Goal: Task Accomplishment & Management: Complete application form

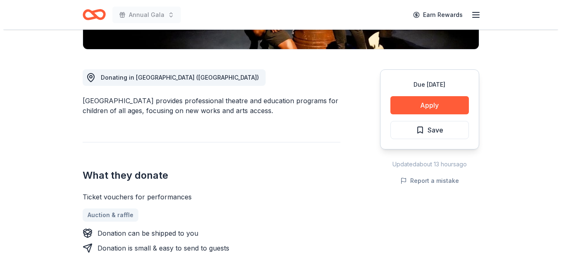
scroll to position [206, 0]
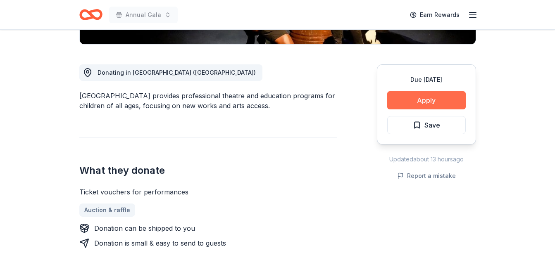
click at [427, 102] on button "Apply" at bounding box center [426, 100] width 78 height 18
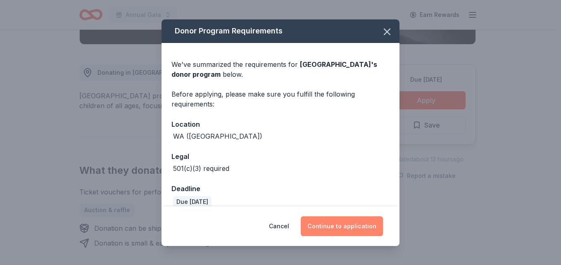
click at [333, 226] on button "Continue to application" at bounding box center [342, 226] width 82 height 20
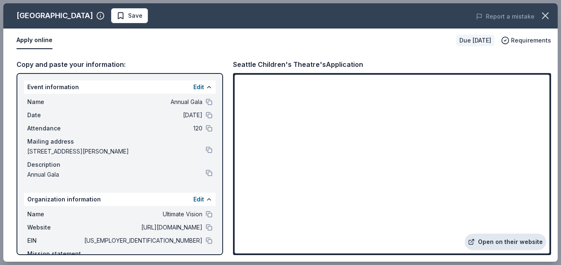
click at [511, 240] on link "Open on their website" at bounding box center [505, 242] width 81 height 17
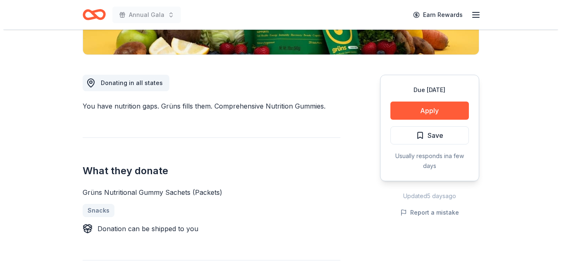
scroll to position [206, 0]
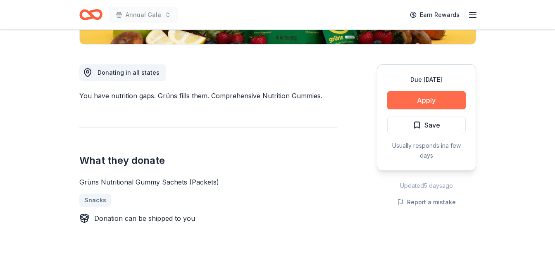
click at [404, 102] on button "Apply" at bounding box center [426, 100] width 78 height 18
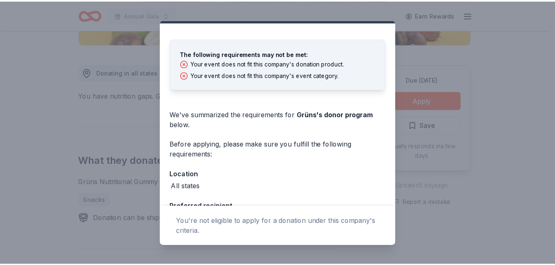
scroll to position [0, 0]
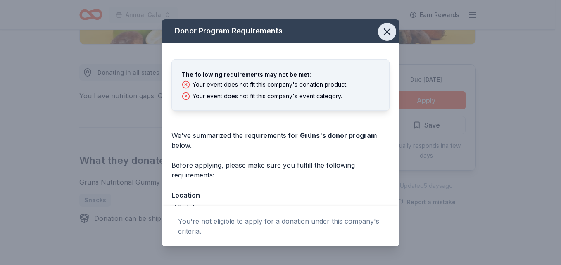
click at [384, 33] on icon "button" at bounding box center [387, 32] width 6 height 6
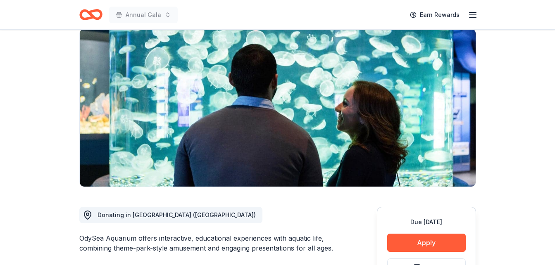
scroll to position [124, 0]
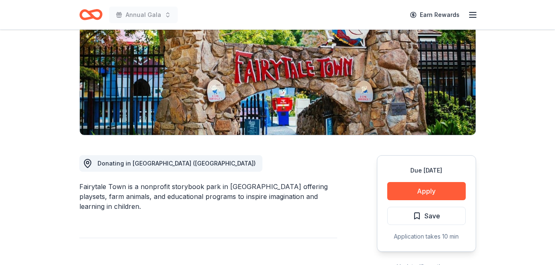
scroll to position [124, 0]
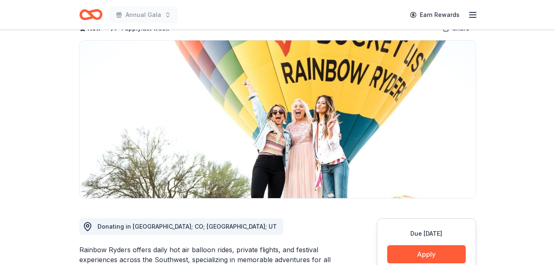
scroll to position [83, 0]
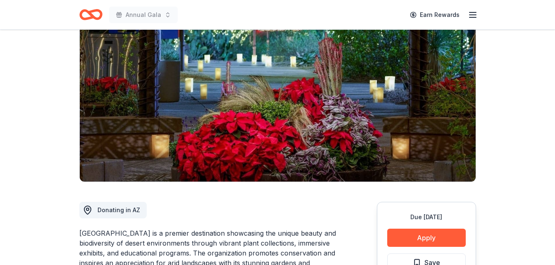
scroll to position [124, 0]
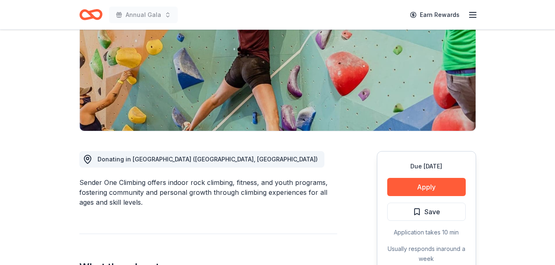
scroll to position [124, 0]
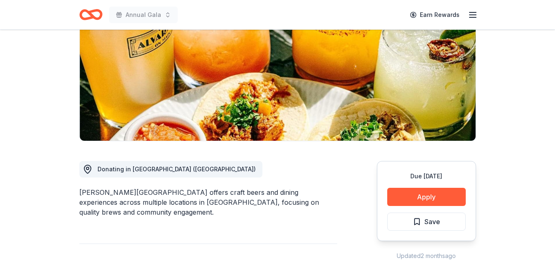
scroll to position [124, 0]
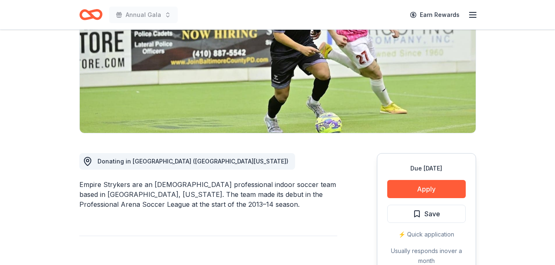
scroll to position [124, 0]
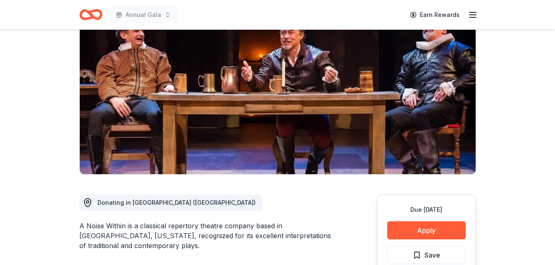
scroll to position [83, 0]
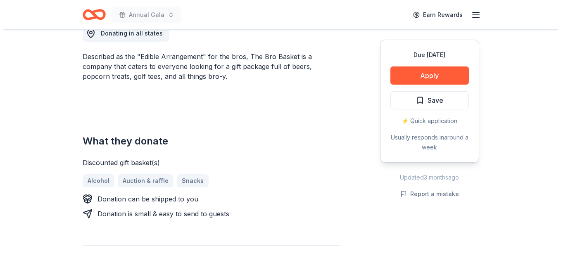
scroll to position [248, 0]
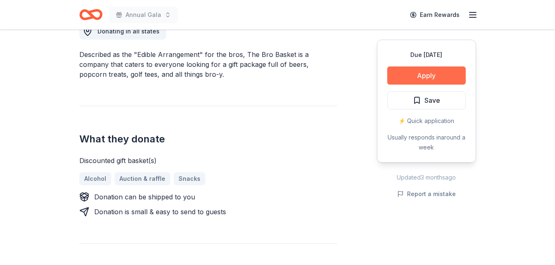
click at [407, 72] on button "Apply" at bounding box center [426, 75] width 78 height 18
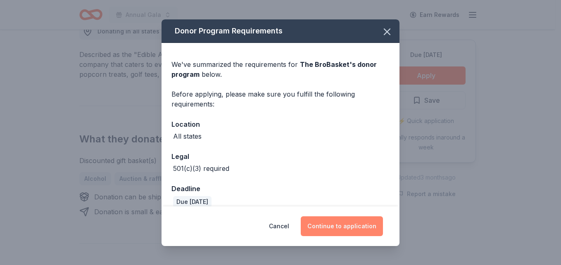
click at [334, 222] on button "Continue to application" at bounding box center [342, 226] width 82 height 20
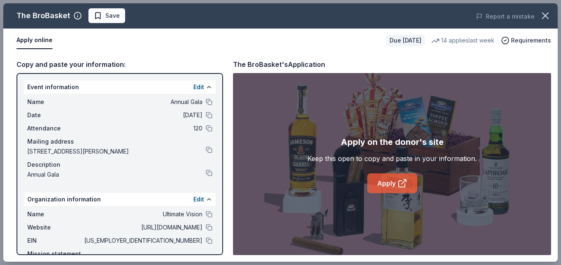
click at [381, 184] on link "Apply" at bounding box center [392, 183] width 50 height 20
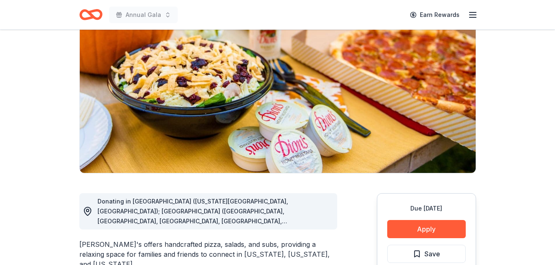
scroll to position [83, 0]
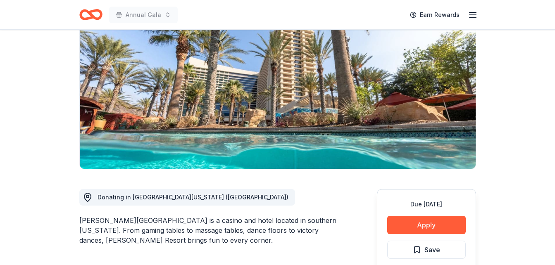
scroll to position [83, 0]
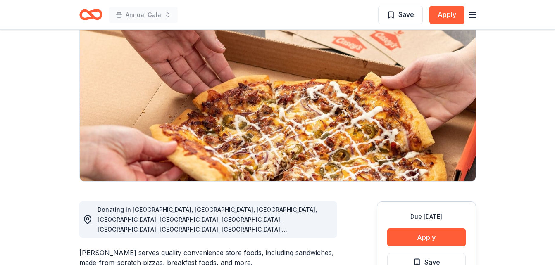
scroll to position [83, 0]
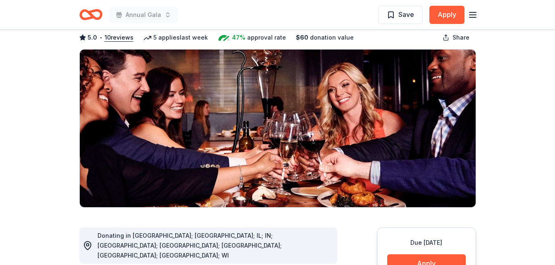
scroll to position [83, 0]
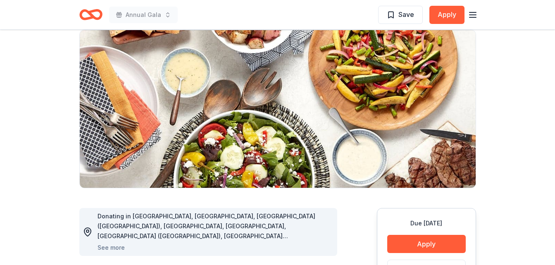
scroll to position [83, 0]
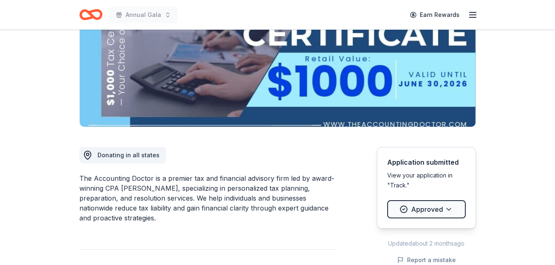
scroll to position [165, 0]
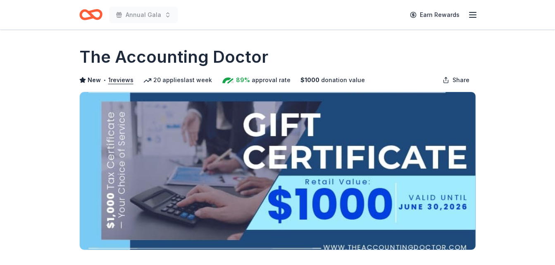
scroll to position [0, 0]
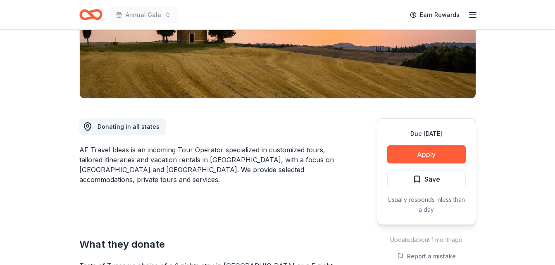
scroll to position [165, 0]
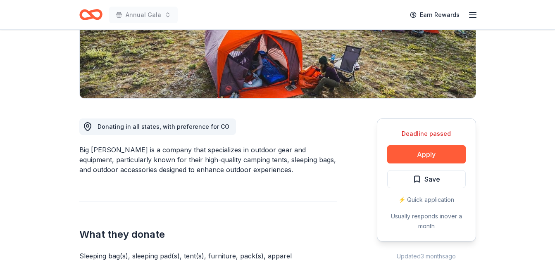
scroll to position [165, 0]
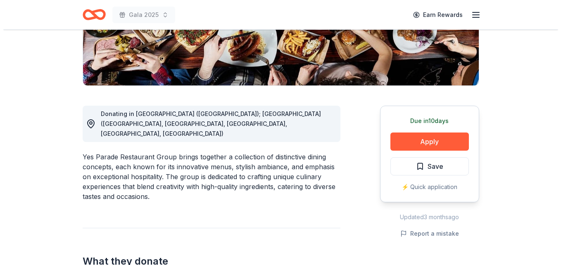
scroll to position [206, 0]
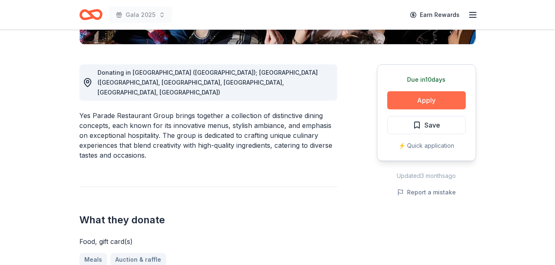
click at [418, 102] on button "Apply" at bounding box center [426, 100] width 78 height 18
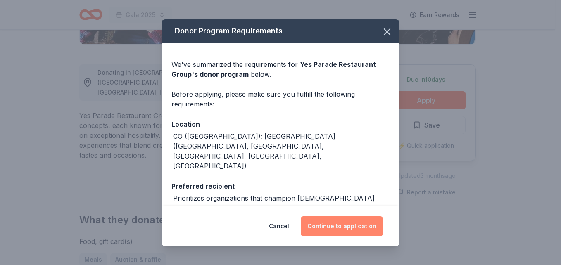
click at [337, 228] on button "Continue to application" at bounding box center [342, 226] width 82 height 20
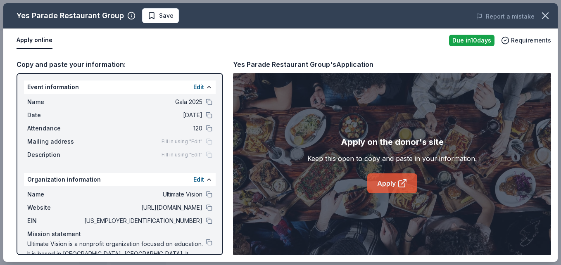
click at [381, 185] on link "Apply" at bounding box center [392, 183] width 50 height 20
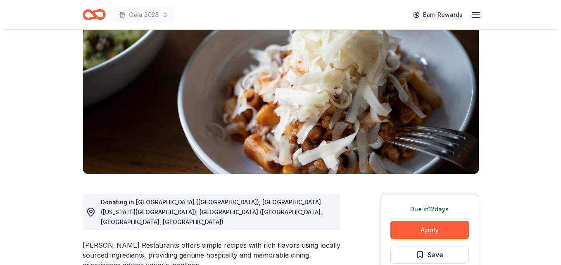
scroll to position [83, 0]
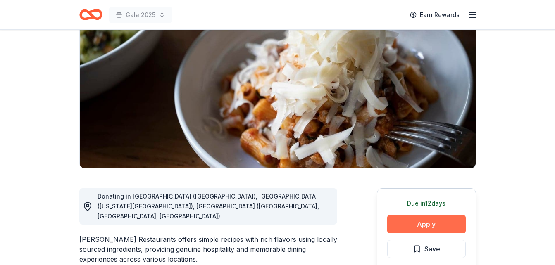
click at [429, 220] on button "Apply" at bounding box center [426, 224] width 78 height 18
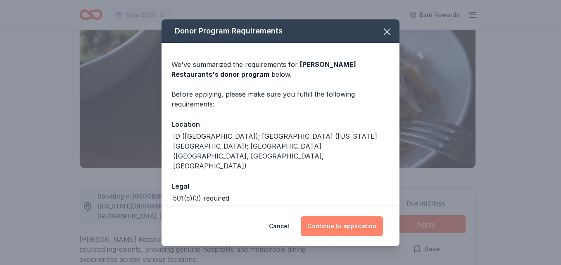
click at [355, 234] on button "Continue to application" at bounding box center [342, 226] width 82 height 20
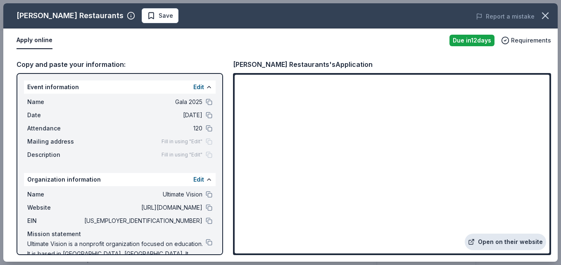
click at [485, 242] on link "Open on their website" at bounding box center [505, 242] width 81 height 17
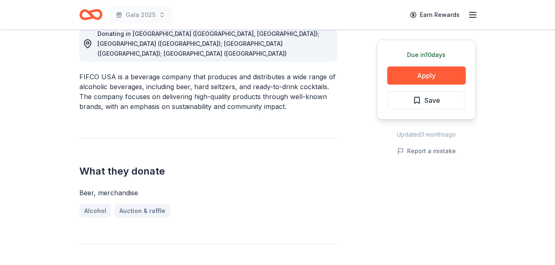
scroll to position [248, 0]
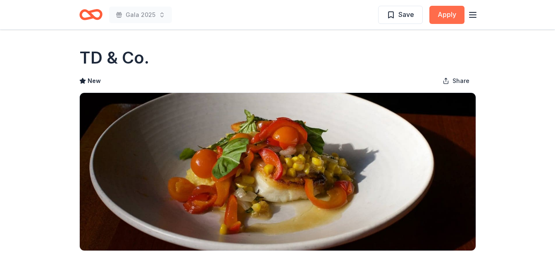
click at [437, 18] on button "Apply" at bounding box center [446, 15] width 35 height 18
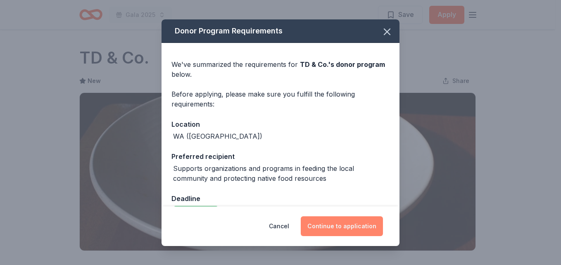
click at [350, 224] on button "Continue to application" at bounding box center [342, 226] width 82 height 20
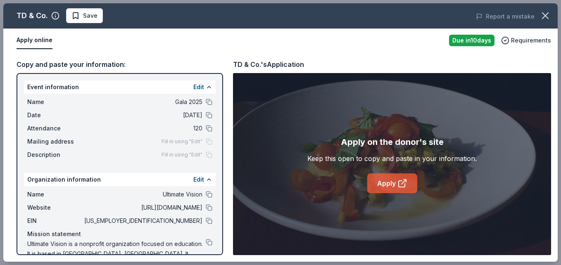
click at [385, 184] on link "Apply" at bounding box center [392, 183] width 50 height 20
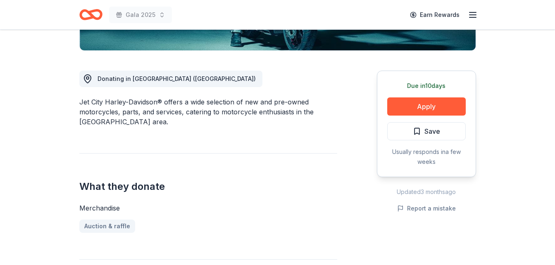
scroll to position [248, 0]
